Goal: Information Seeking & Learning: Learn about a topic

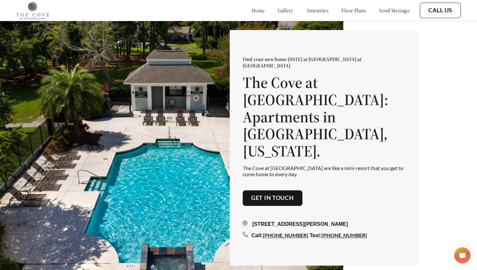
click at [349, 10] on link "floor plans" at bounding box center [354, 10] width 25 height 6
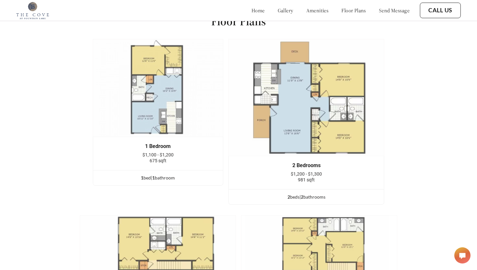
scroll to position [824, 0]
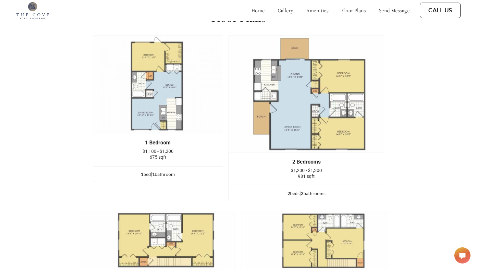
click at [313, 169] on span "$1,200 - $1,300" at bounding box center [306, 170] width 31 height 5
click at [318, 138] on img at bounding box center [307, 93] width 156 height 117
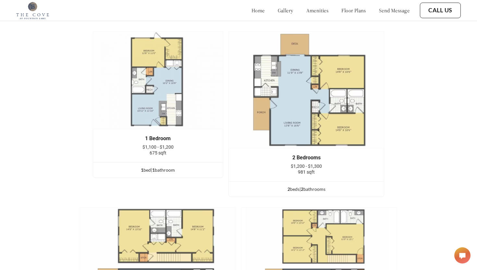
scroll to position [823, 0]
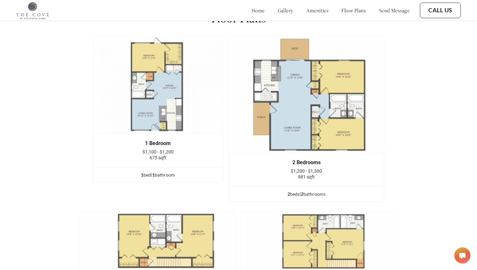
click at [312, 11] on link "amenities" at bounding box center [318, 10] width 22 height 6
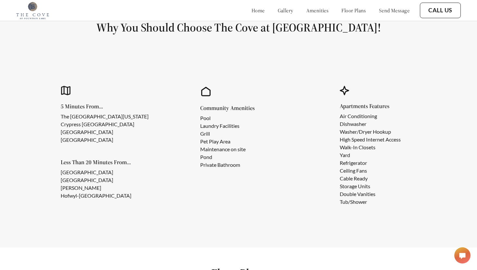
scroll to position [559, 0]
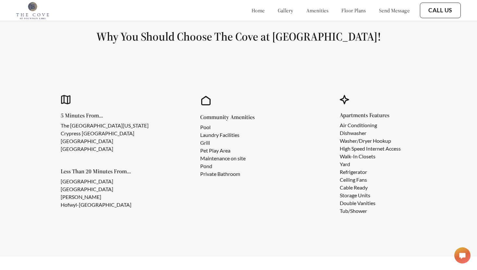
click at [241, 14] on div "home gallery amenities floor plans send message" at bounding box center [324, 11] width 171 height 18
click at [243, 6] on div "home gallery amenities floor plans send message" at bounding box center [324, 11] width 171 height 18
click at [252, 14] on link "home" at bounding box center [258, 10] width 13 height 6
